Goal: Task Accomplishment & Management: Manage account settings

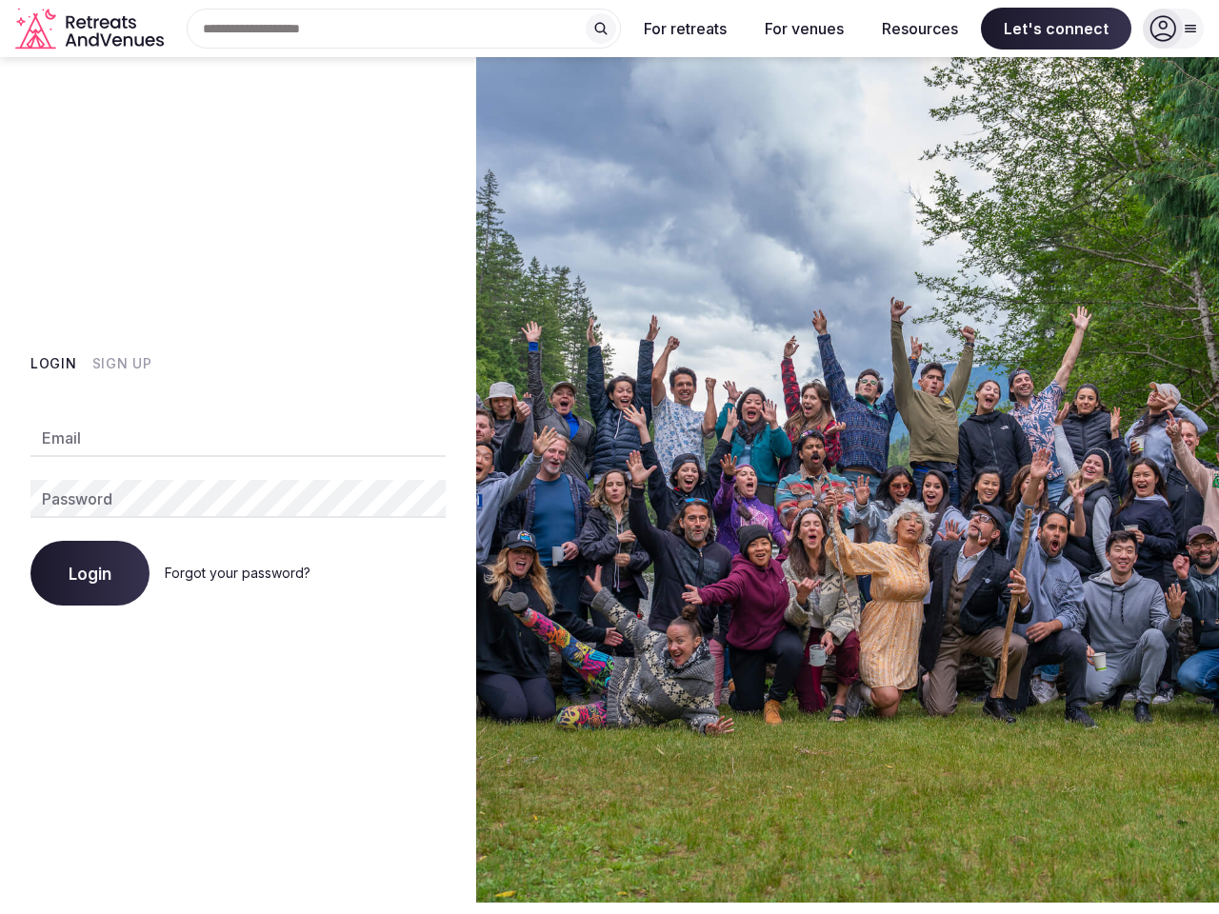
click at [609, 457] on img at bounding box center [847, 479] width 743 height 845
click at [404, 29] on div "Search Popular Destinations [GEOGRAPHIC_DATA], [GEOGRAPHIC_DATA] [GEOGRAPHIC_DA…" at bounding box center [395, 29] width 449 height 40
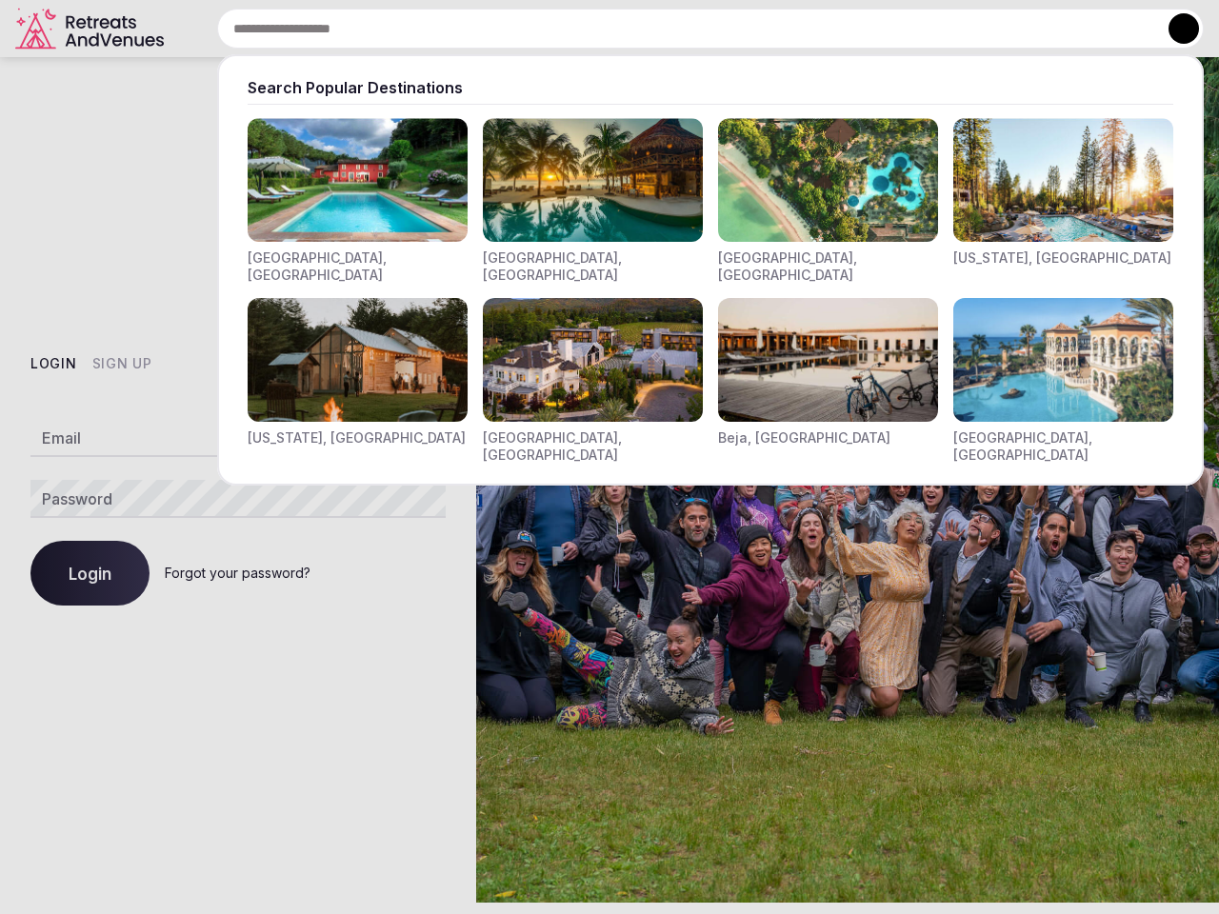
click at [601, 29] on input "text" at bounding box center [710, 29] width 986 height 40
click at [685, 29] on input "text" at bounding box center [710, 29] width 986 height 40
click at [804, 29] on input "text" at bounding box center [710, 29] width 986 height 40
click at [920, 29] on input "text" at bounding box center [710, 29] width 986 height 40
click at [1056, 29] on input "text" at bounding box center [710, 29] width 986 height 40
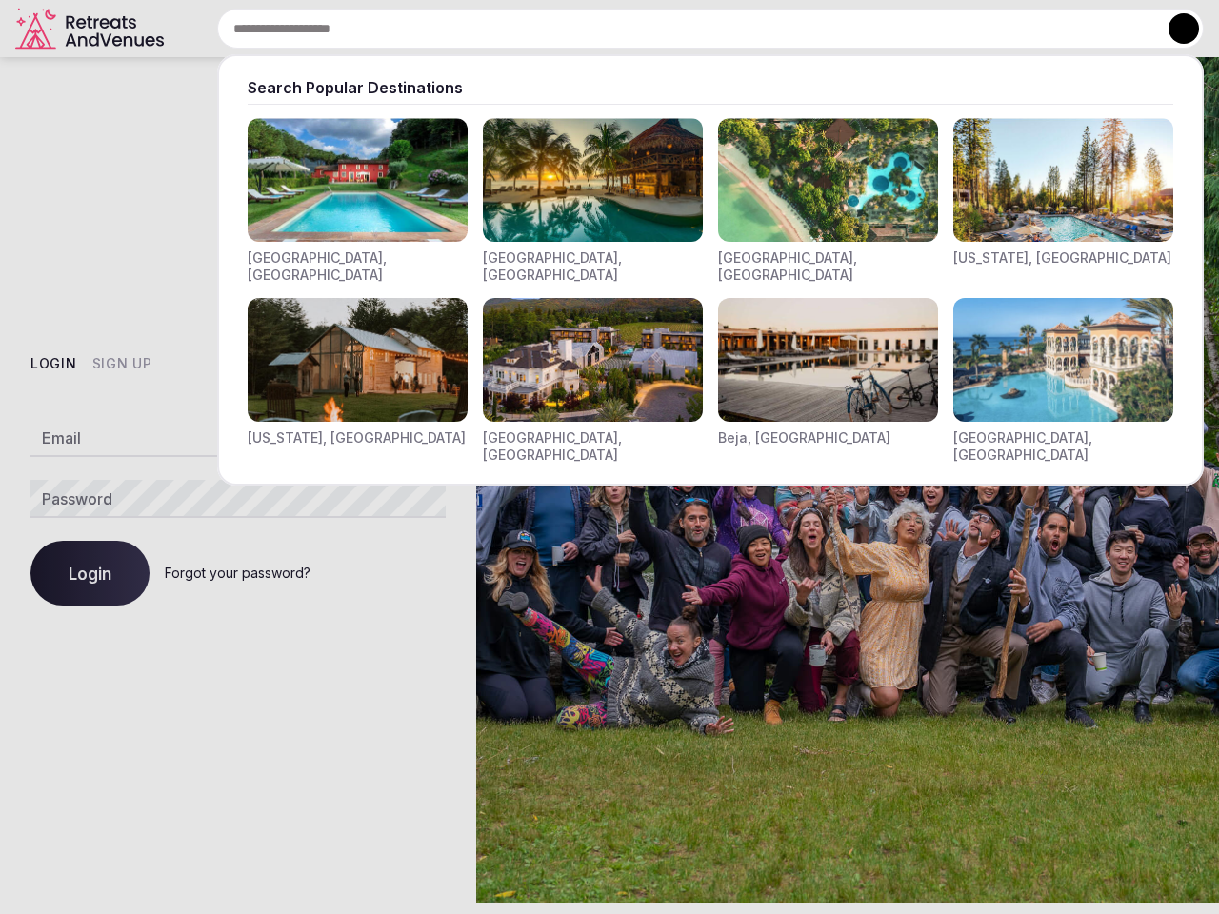
click at [1173, 29] on button at bounding box center [1183, 28] width 30 height 30
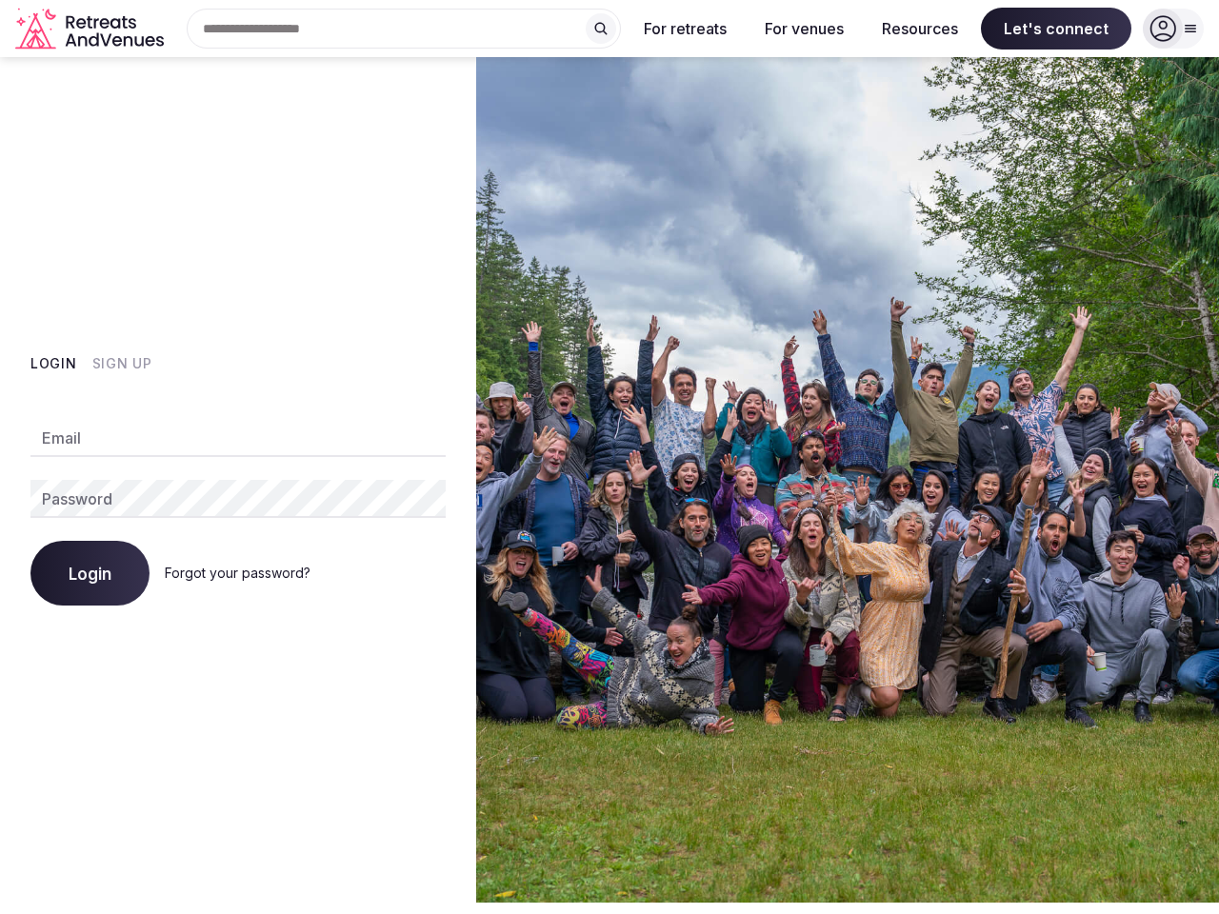
click at [53, 364] on button "Login" at bounding box center [53, 363] width 47 height 19
click at [121, 364] on button "Sign Up" at bounding box center [122, 363] width 60 height 19
